Goal: Task Accomplishment & Management: Use online tool/utility

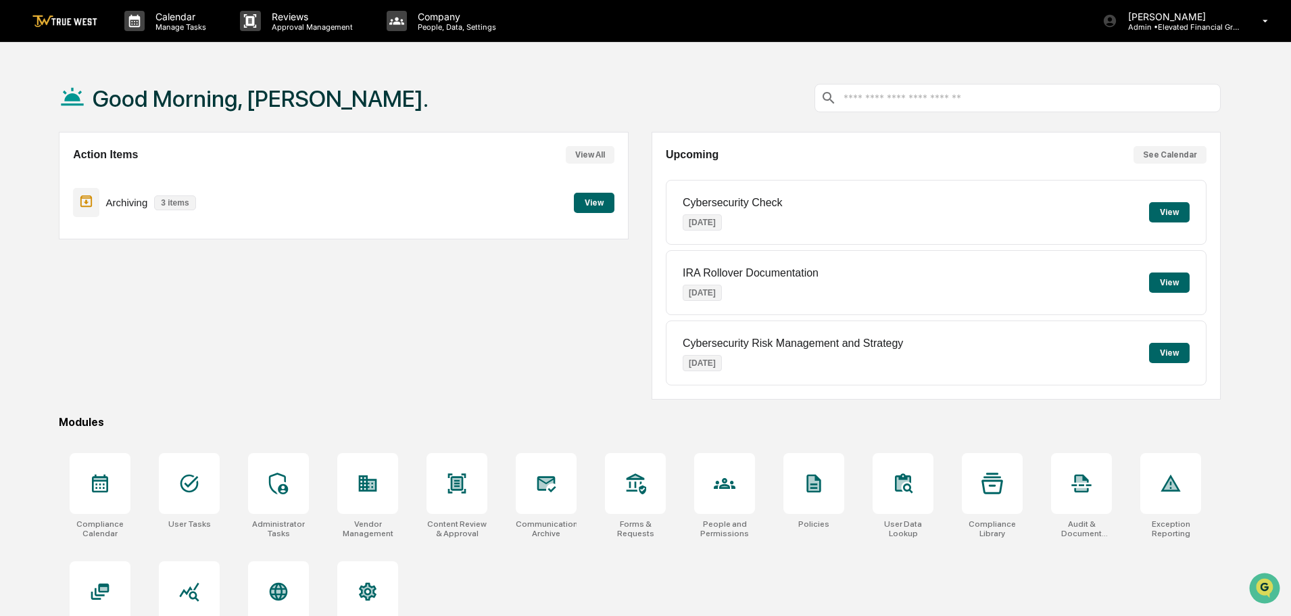
click at [592, 199] on button "View" at bounding box center [594, 203] width 41 height 20
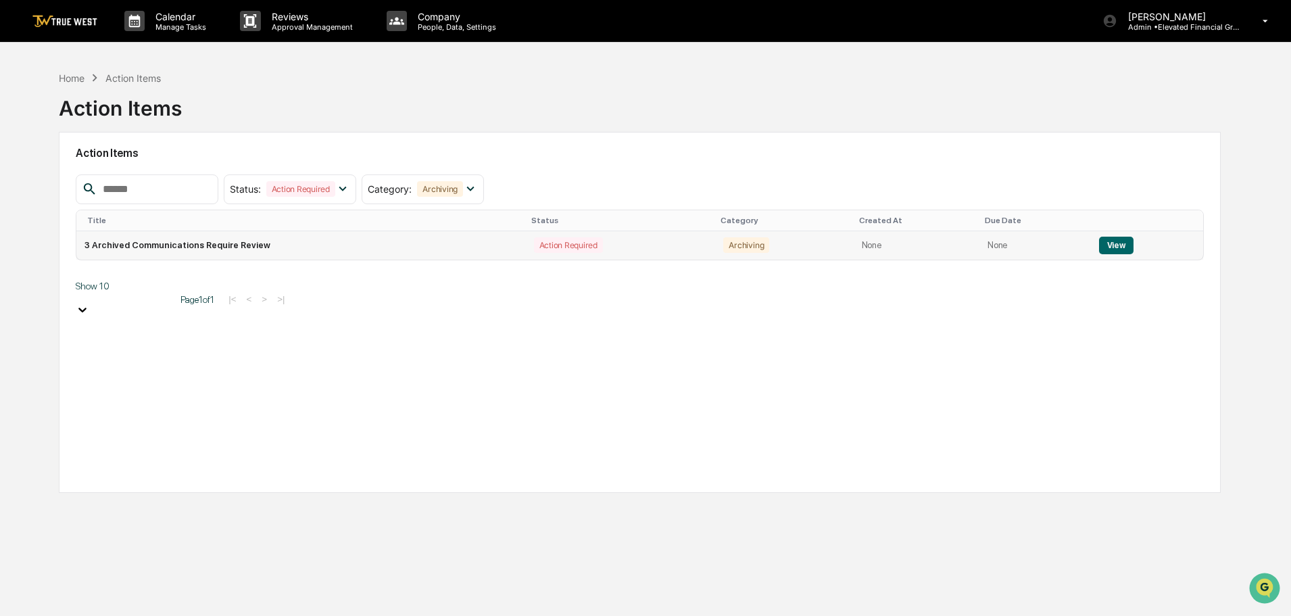
click at [1107, 240] on button "View" at bounding box center [1116, 246] width 34 height 18
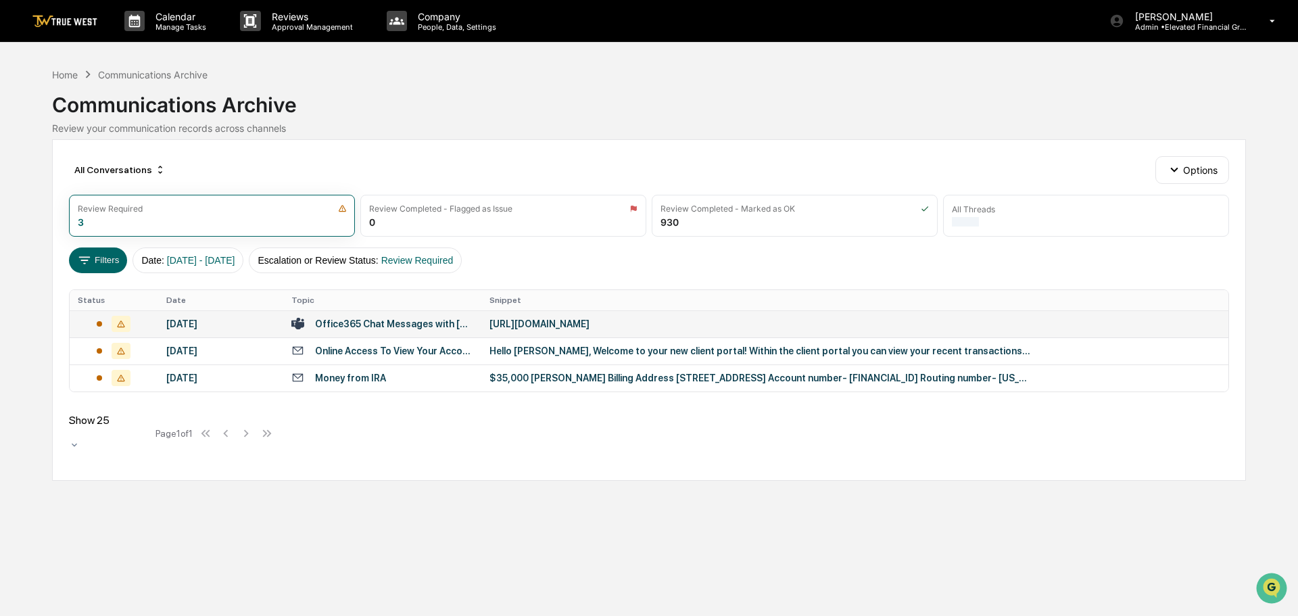
click at [585, 326] on div "[URL][DOMAIN_NAME]" at bounding box center [759, 323] width 541 height 11
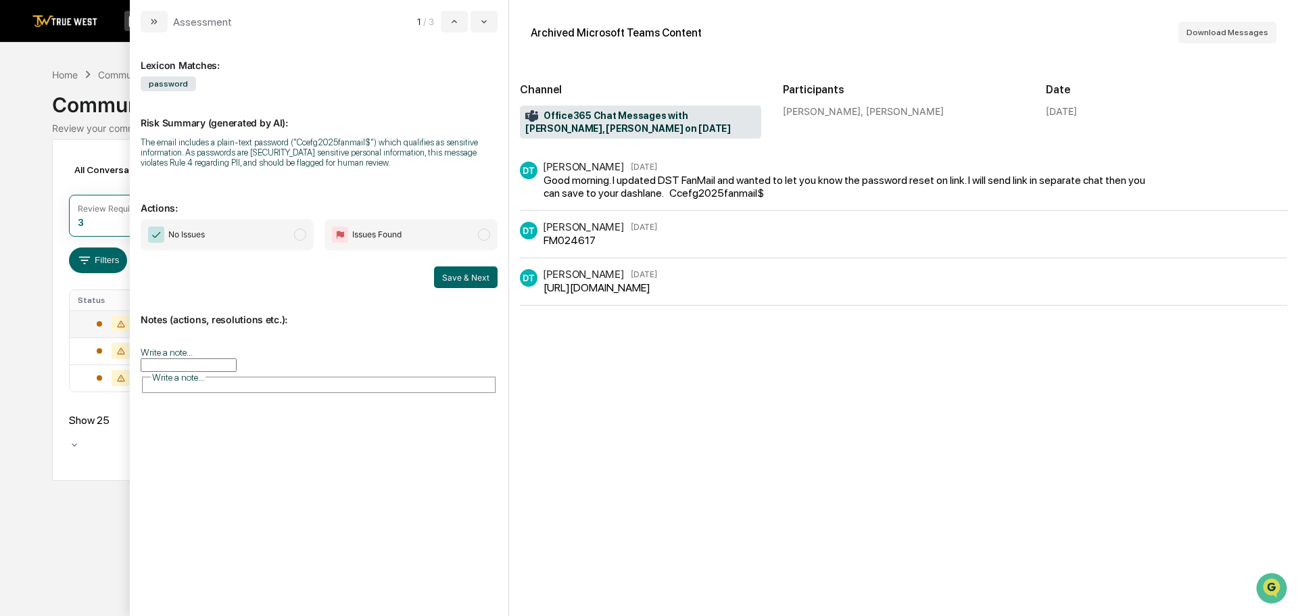
click at [301, 235] on span "modal" at bounding box center [300, 235] width 12 height 12
click at [449, 276] on button "Save & Next" at bounding box center [466, 277] width 64 height 22
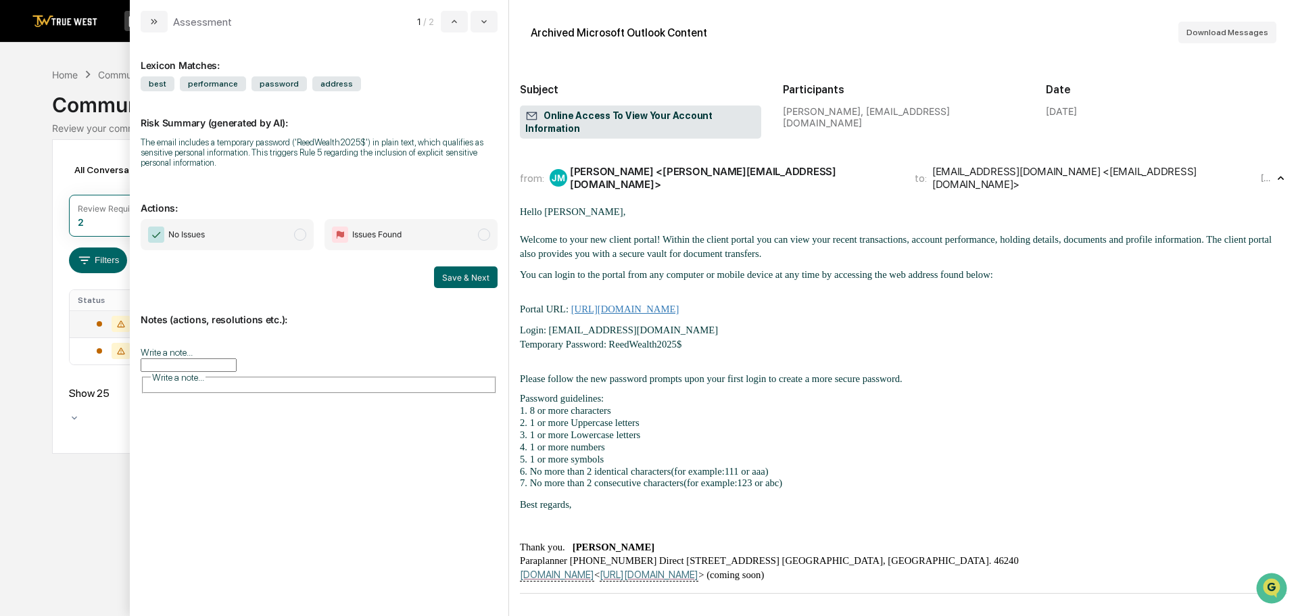
click at [303, 233] on span "modal" at bounding box center [300, 235] width 12 height 12
click at [461, 279] on button "Save & Next" at bounding box center [466, 277] width 64 height 22
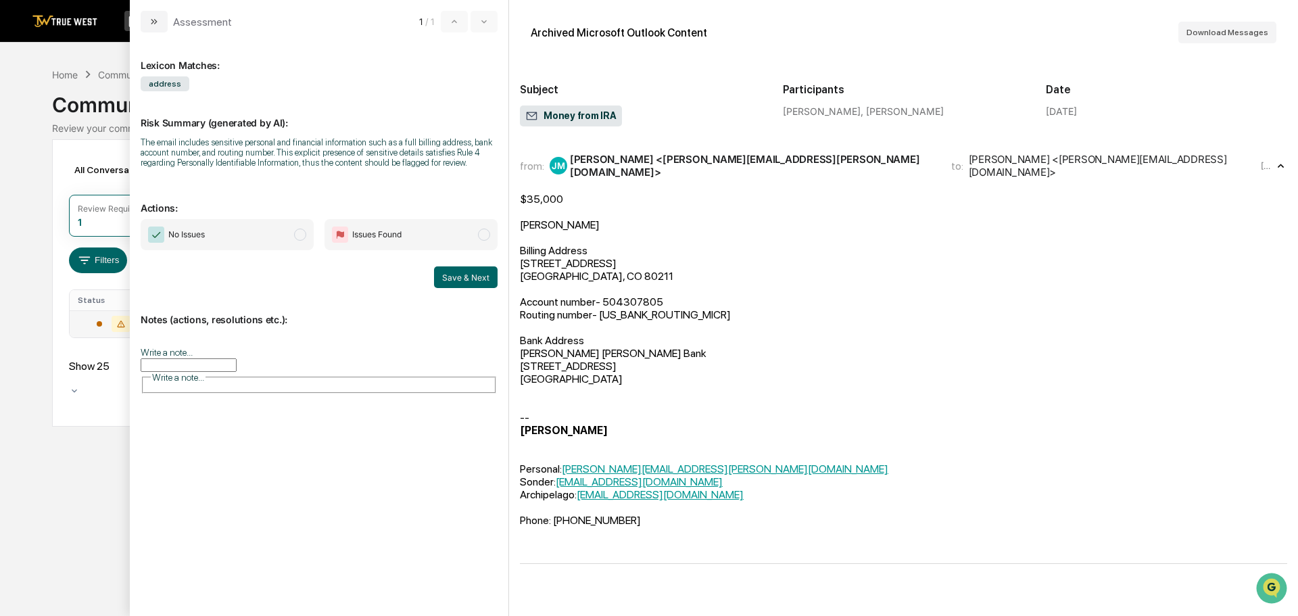
click at [298, 234] on span "modal" at bounding box center [300, 235] width 12 height 12
click at [449, 281] on button "Save & Next" at bounding box center [466, 277] width 64 height 22
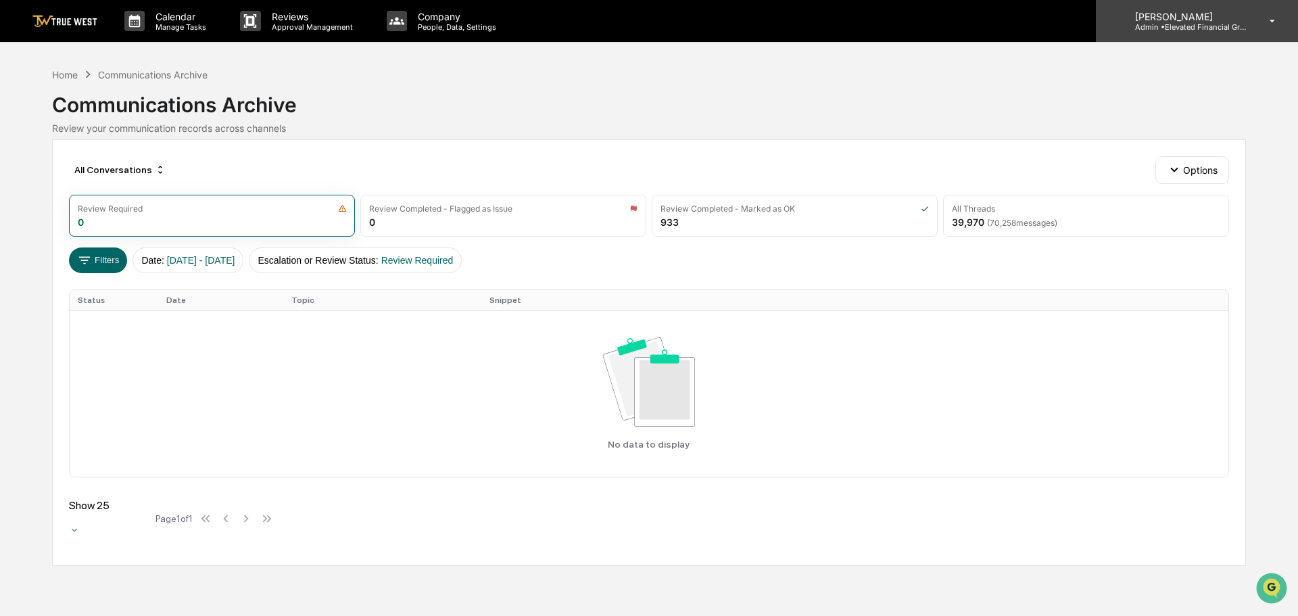
click at [1190, 20] on p "[PERSON_NAME]" at bounding box center [1187, 16] width 126 height 11
